Goal: Find specific page/section: Find specific page/section

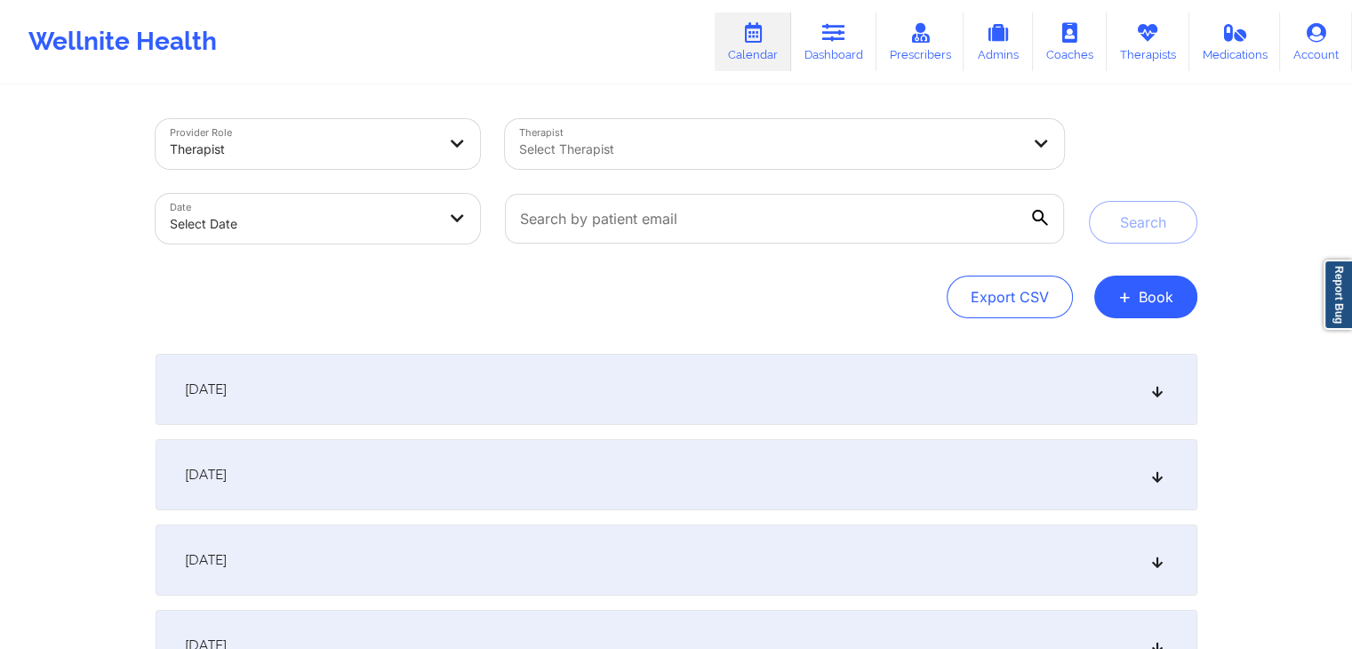
select select "2025-8"
select select "2025-9"
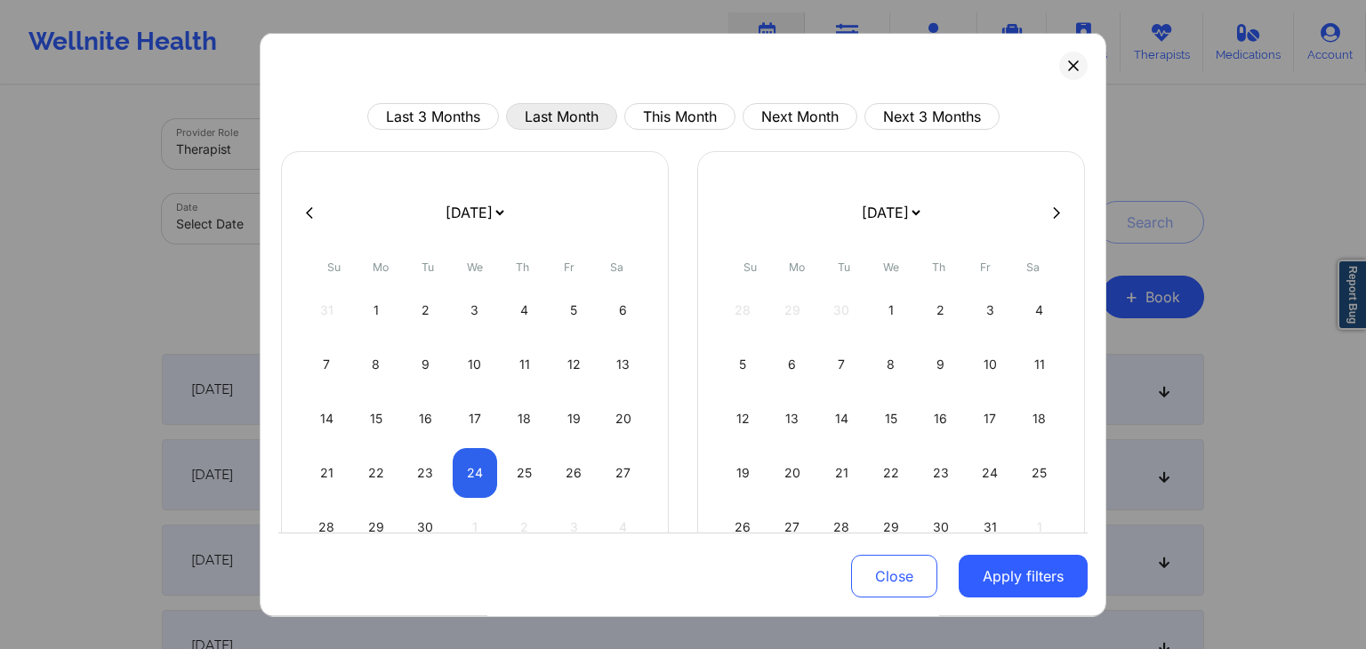
click at [565, 120] on button "Last Month" at bounding box center [561, 116] width 111 height 27
select select "2025-7"
select select "2025-8"
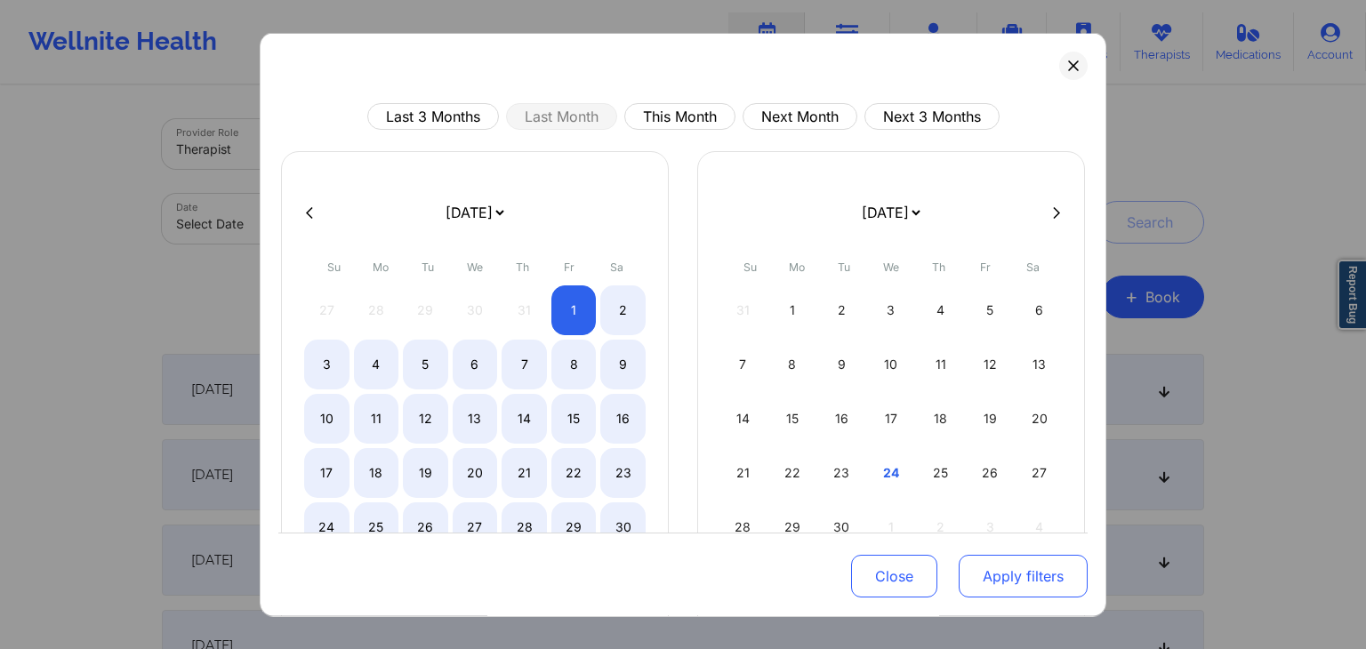
click at [1044, 561] on button "Apply filters" at bounding box center [1022, 577] width 129 height 43
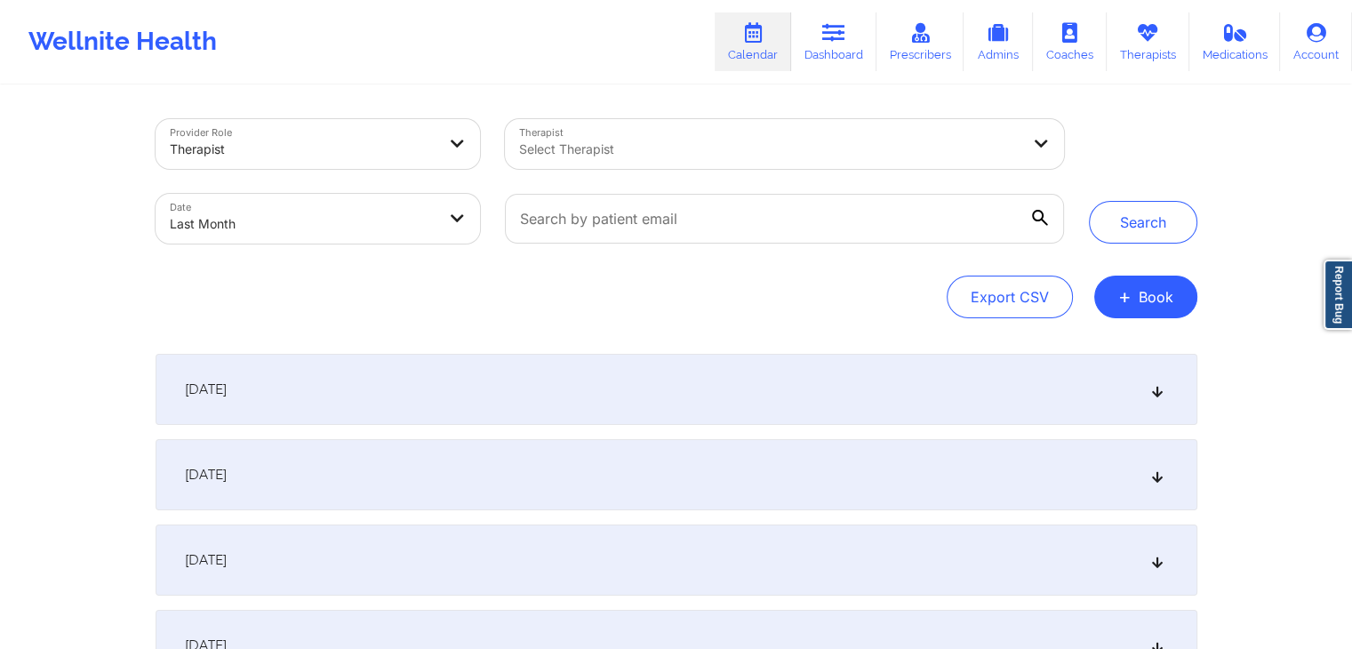
select select "2025-7"
select select "2025-8"
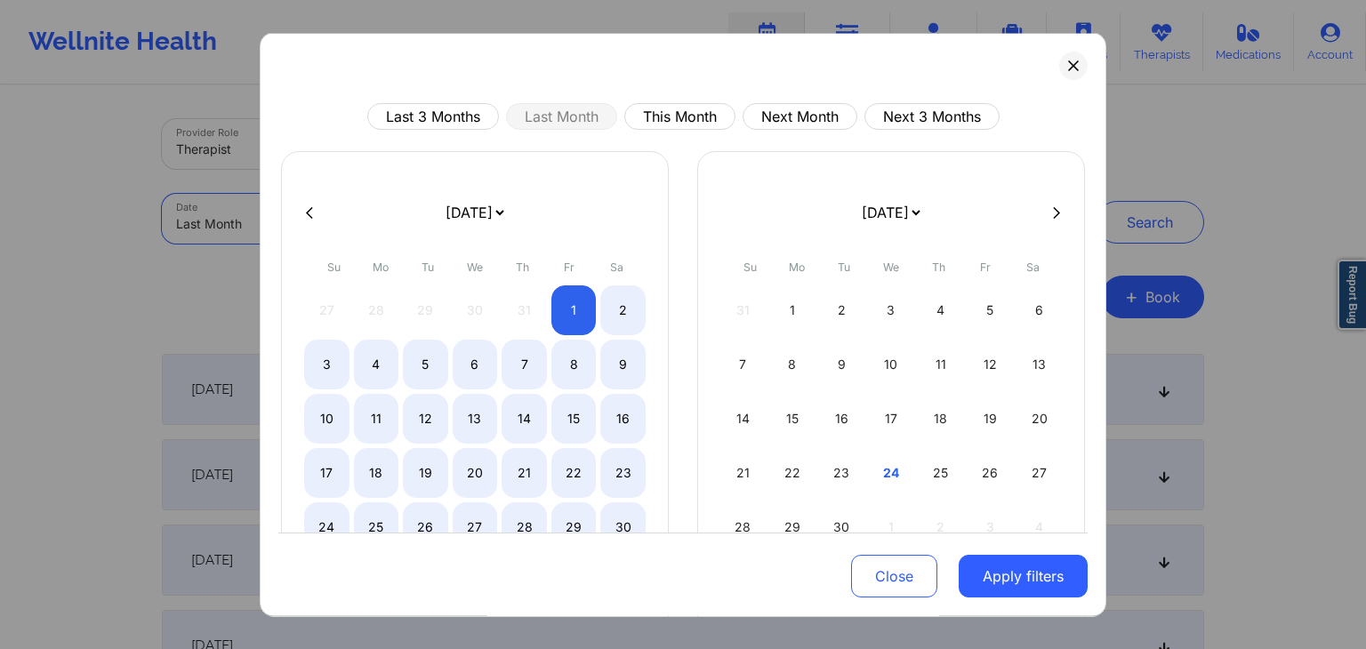
click at [415, 216] on body "Wellnite Health Calendar Dashboard Prescribers Admins Coaches Therapists Medica…" at bounding box center [683, 324] width 1366 height 649
click at [525, 364] on div "7" at bounding box center [523, 365] width 45 height 50
select select "2025-7"
select select "2025-8"
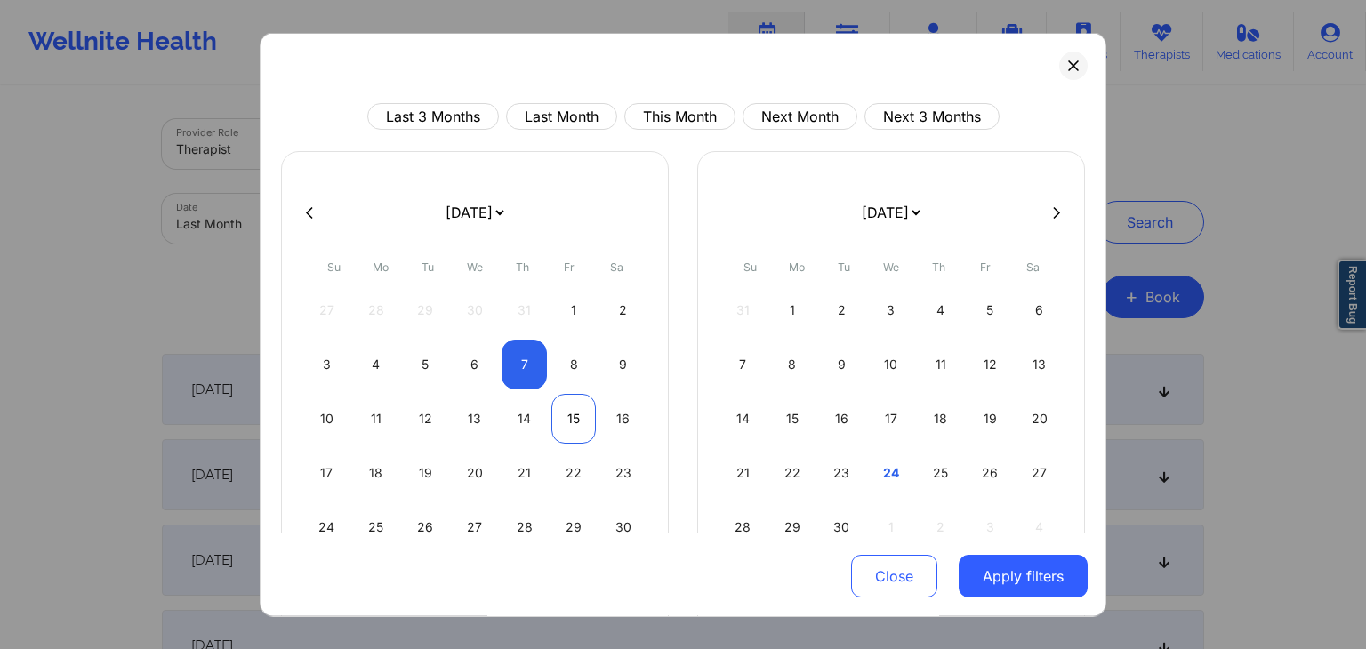
select select "2025-7"
select select "2025-8"
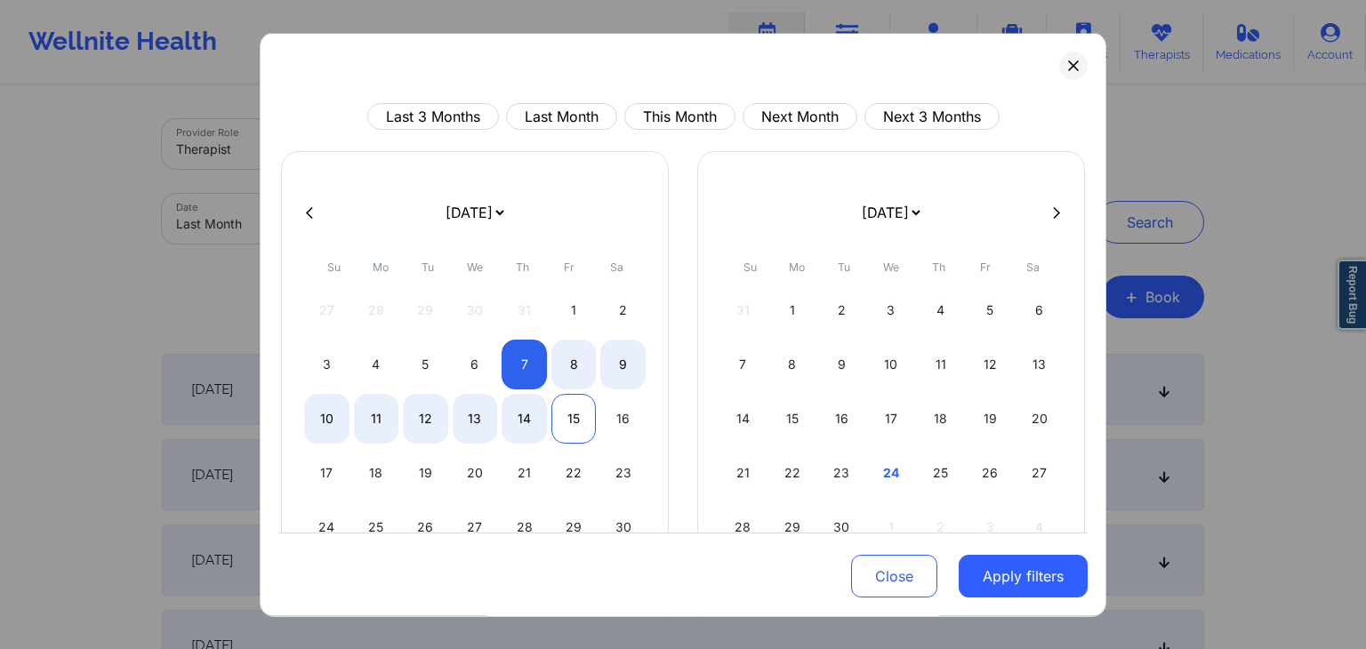
click at [568, 411] on div "15" at bounding box center [573, 419] width 45 height 50
select select "2025-7"
select select "2025-8"
click at [984, 581] on button "Apply filters" at bounding box center [1022, 577] width 129 height 43
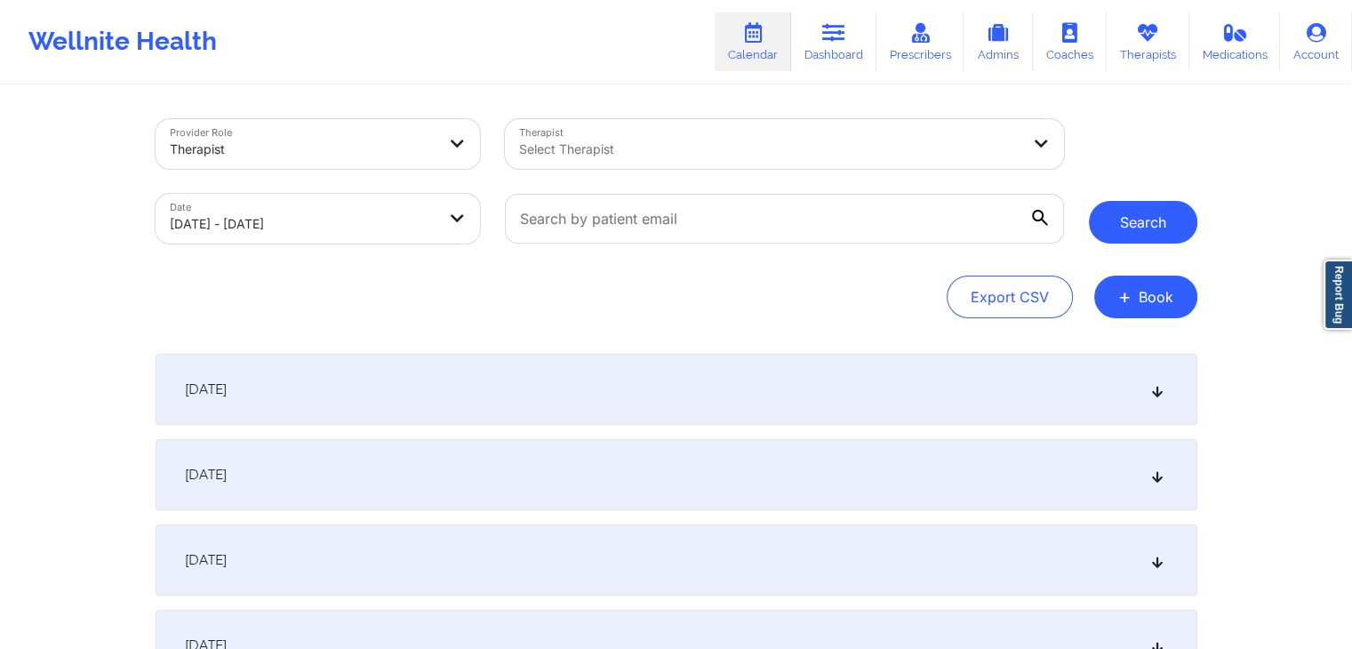
click at [1152, 231] on button "Search" at bounding box center [1143, 222] width 108 height 43
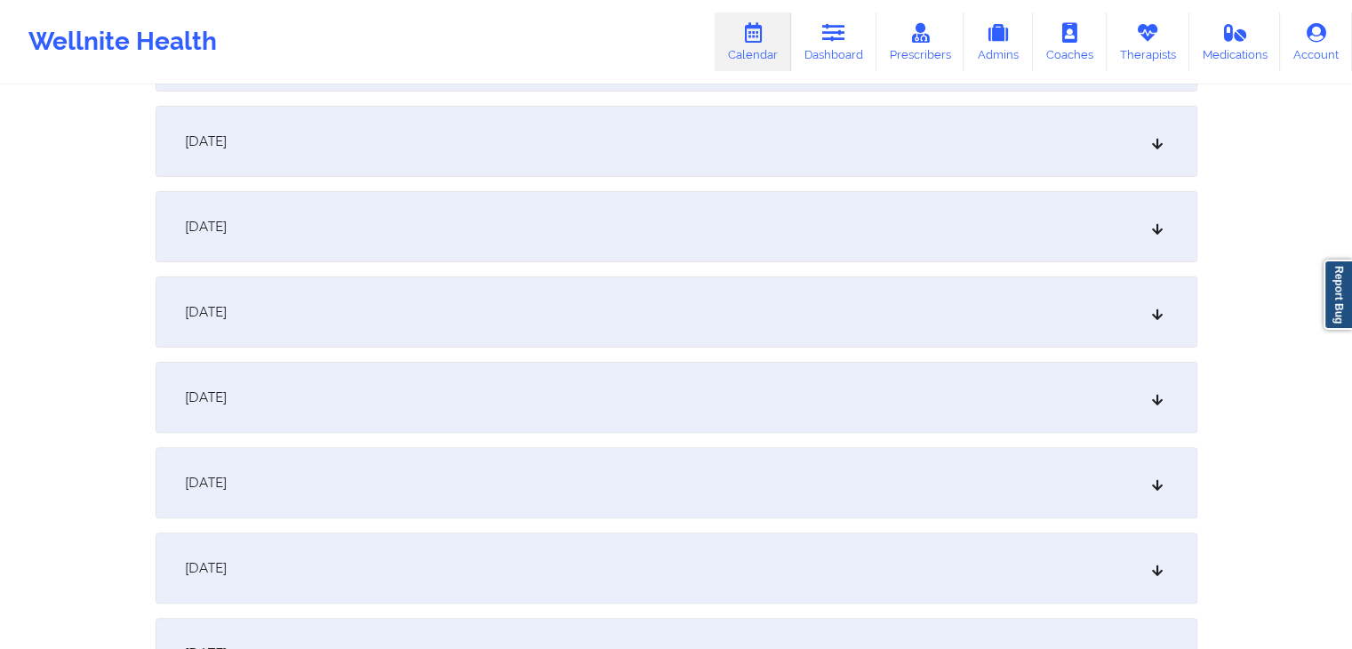
scroll to position [420, 0]
click at [885, 307] on div "[DATE]" at bounding box center [677, 311] width 1042 height 71
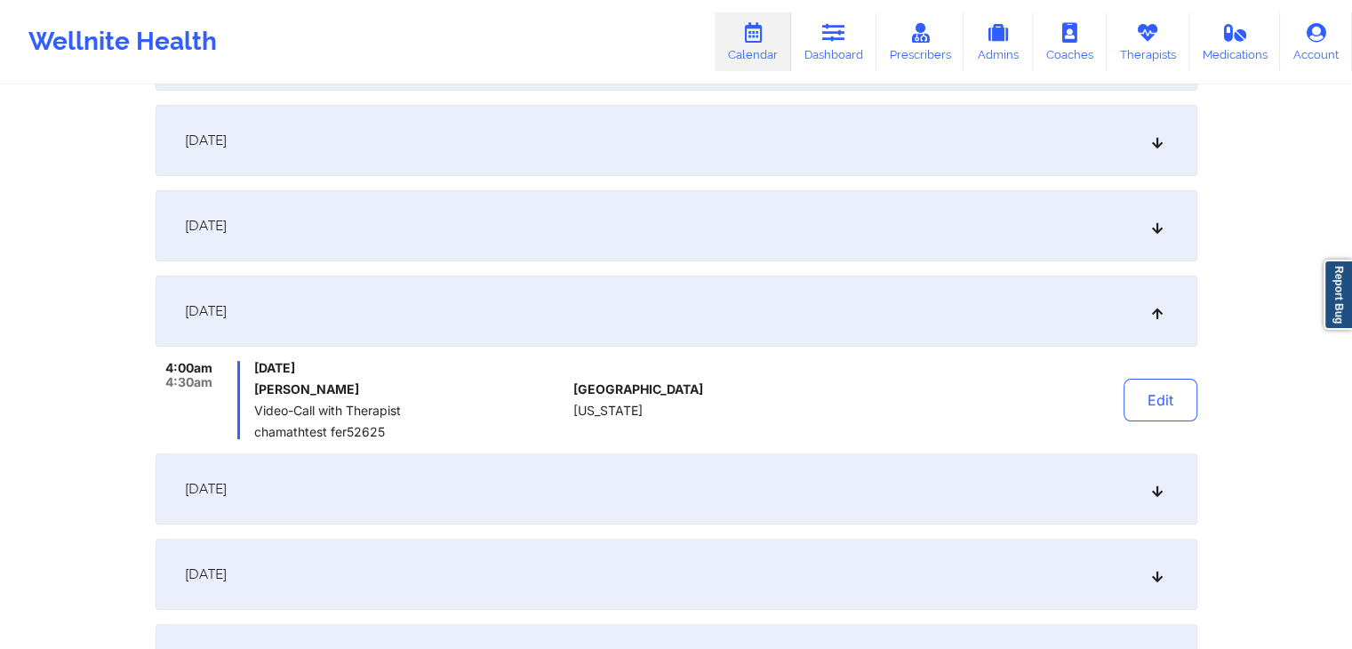
click at [131, 382] on div "Provider Role Therapist Therapist Select Therapist Date [DATE] - [DATE] Search …" at bounding box center [676, 235] width 1352 height 1310
